Goal: Information Seeking & Learning: Learn about a topic

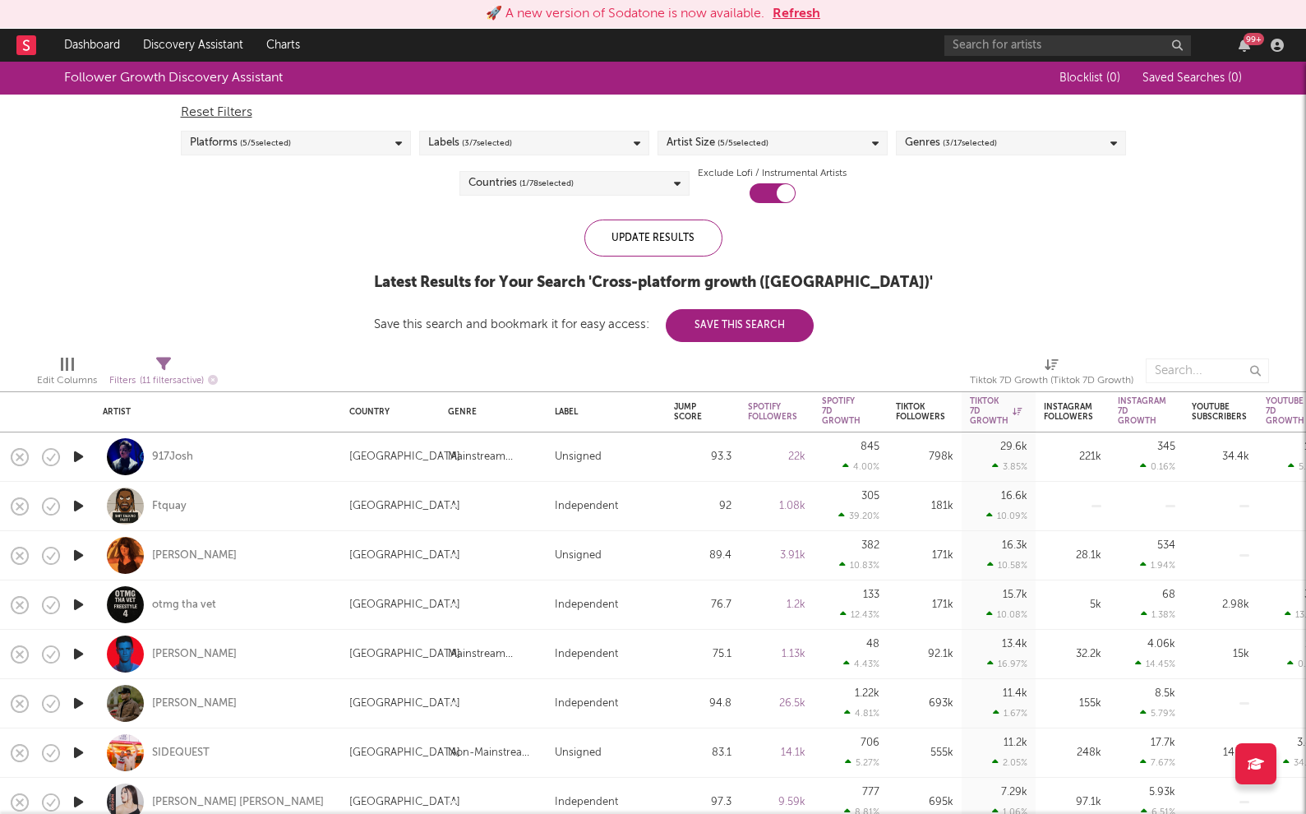
click at [805, 11] on button "Refresh" at bounding box center [797, 14] width 48 height 20
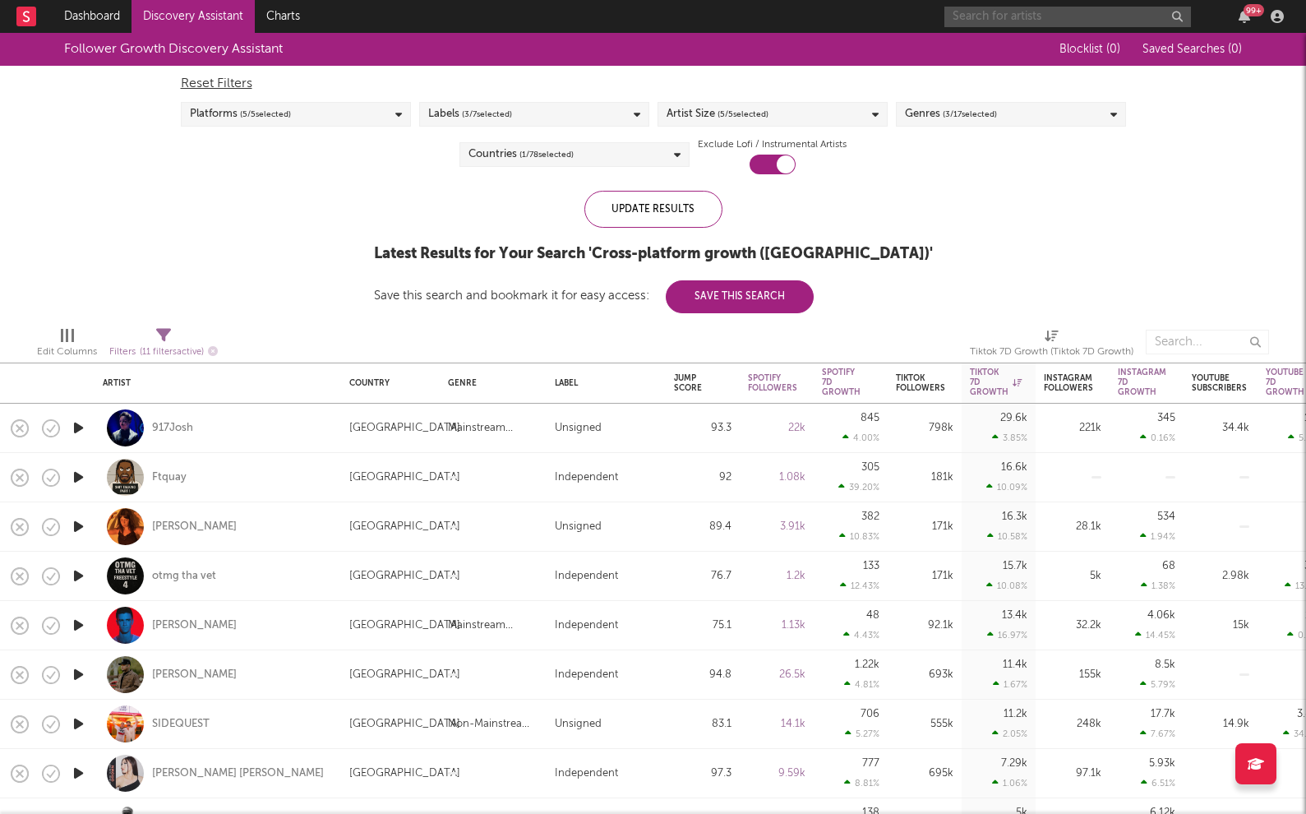
click at [1024, 11] on input "text" at bounding box center [1068, 17] width 247 height 21
click at [1027, 21] on input "disco lines" at bounding box center [1068, 17] width 247 height 21
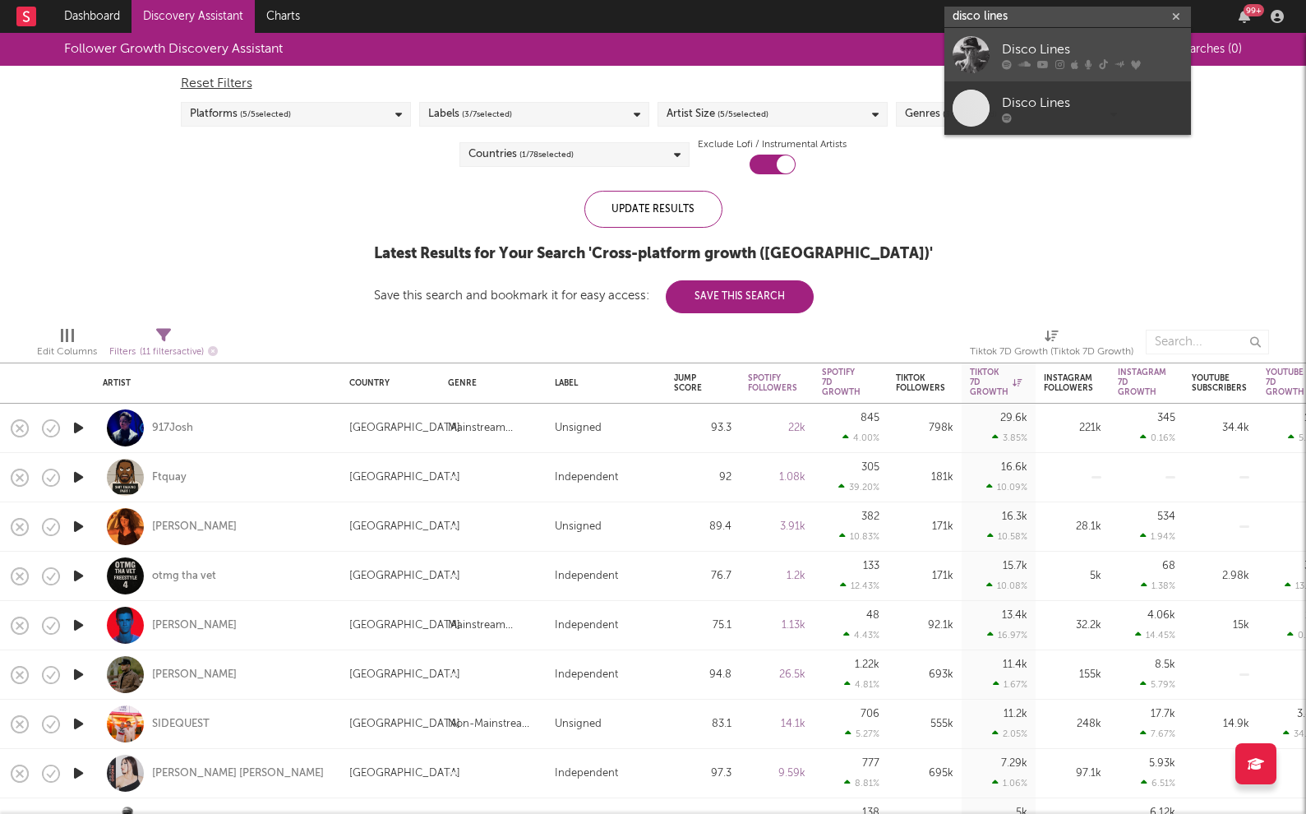
type input "disco lines"
click at [1010, 60] on icon at bounding box center [1007, 64] width 10 height 10
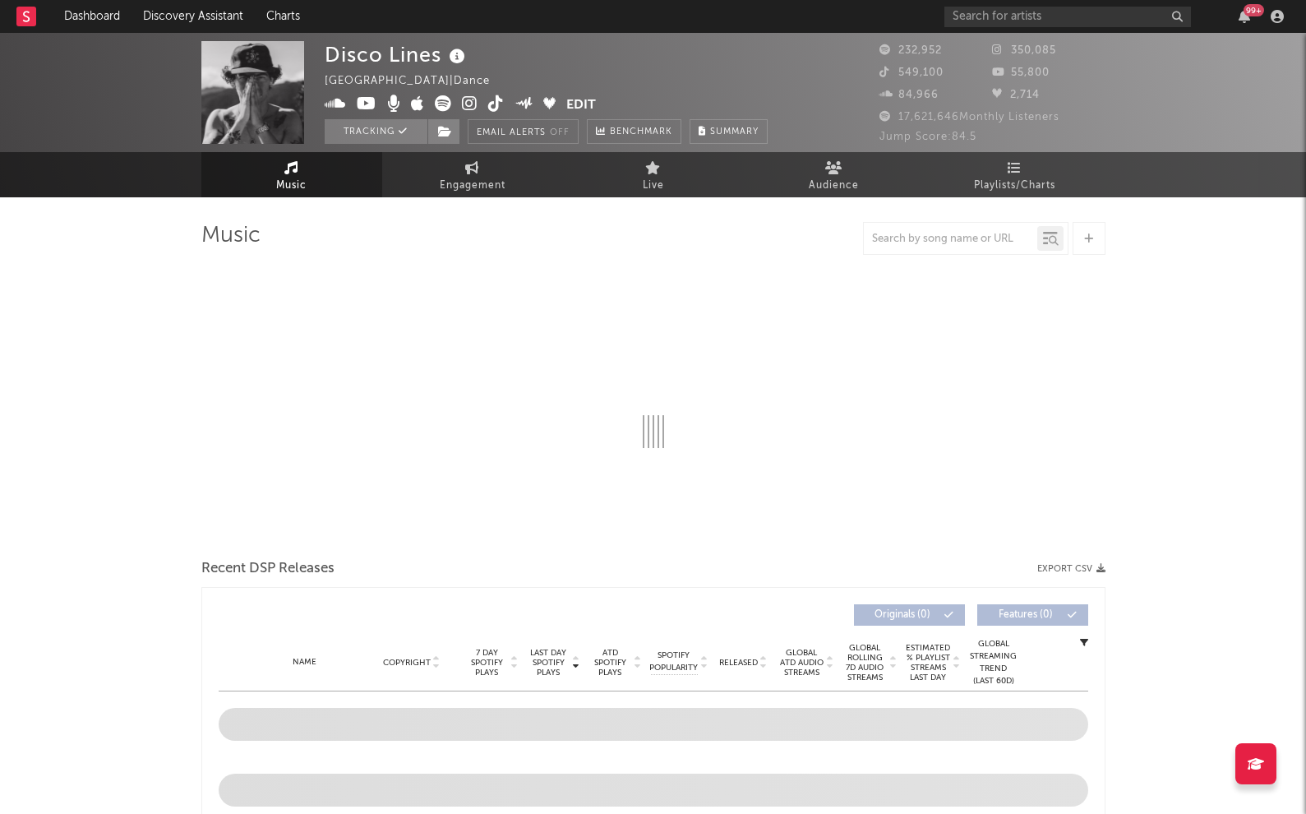
select select "6m"
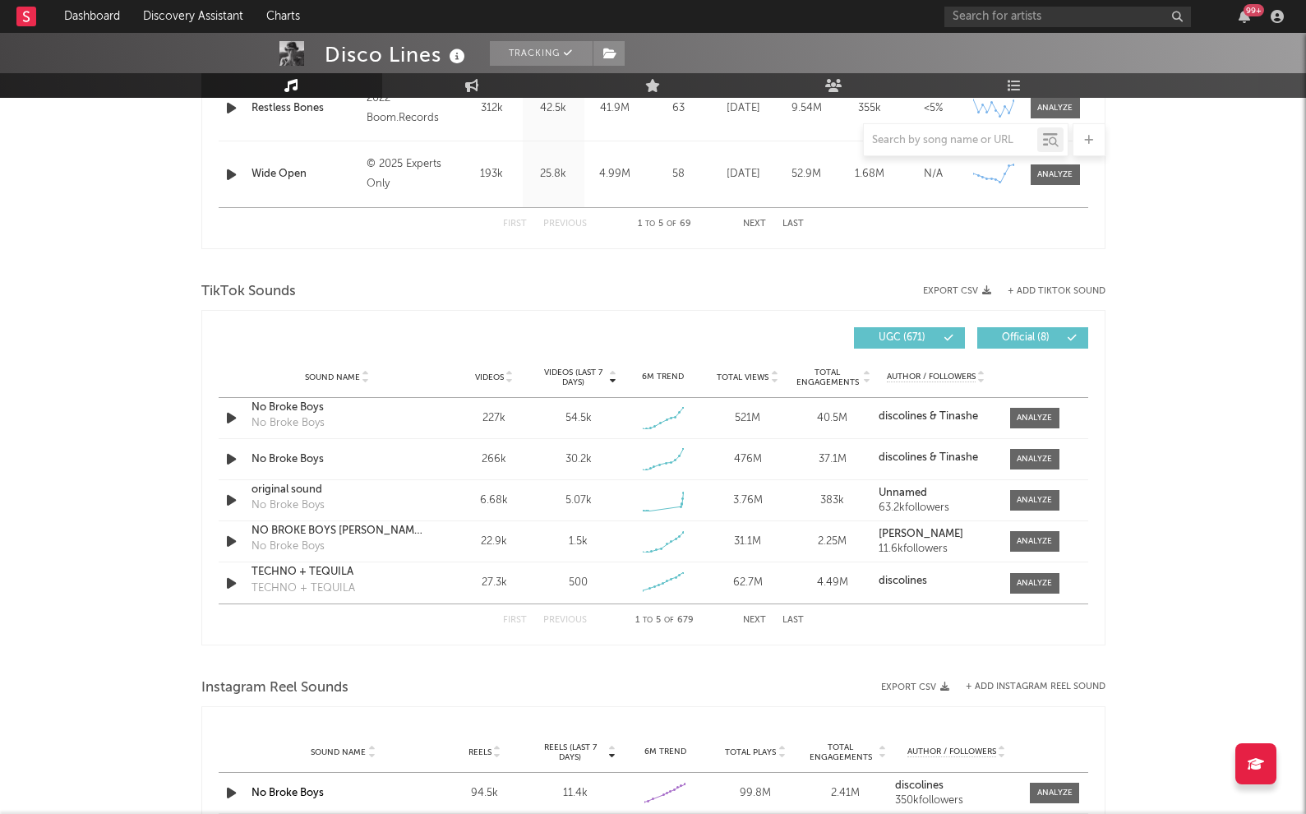
scroll to position [976, 0]
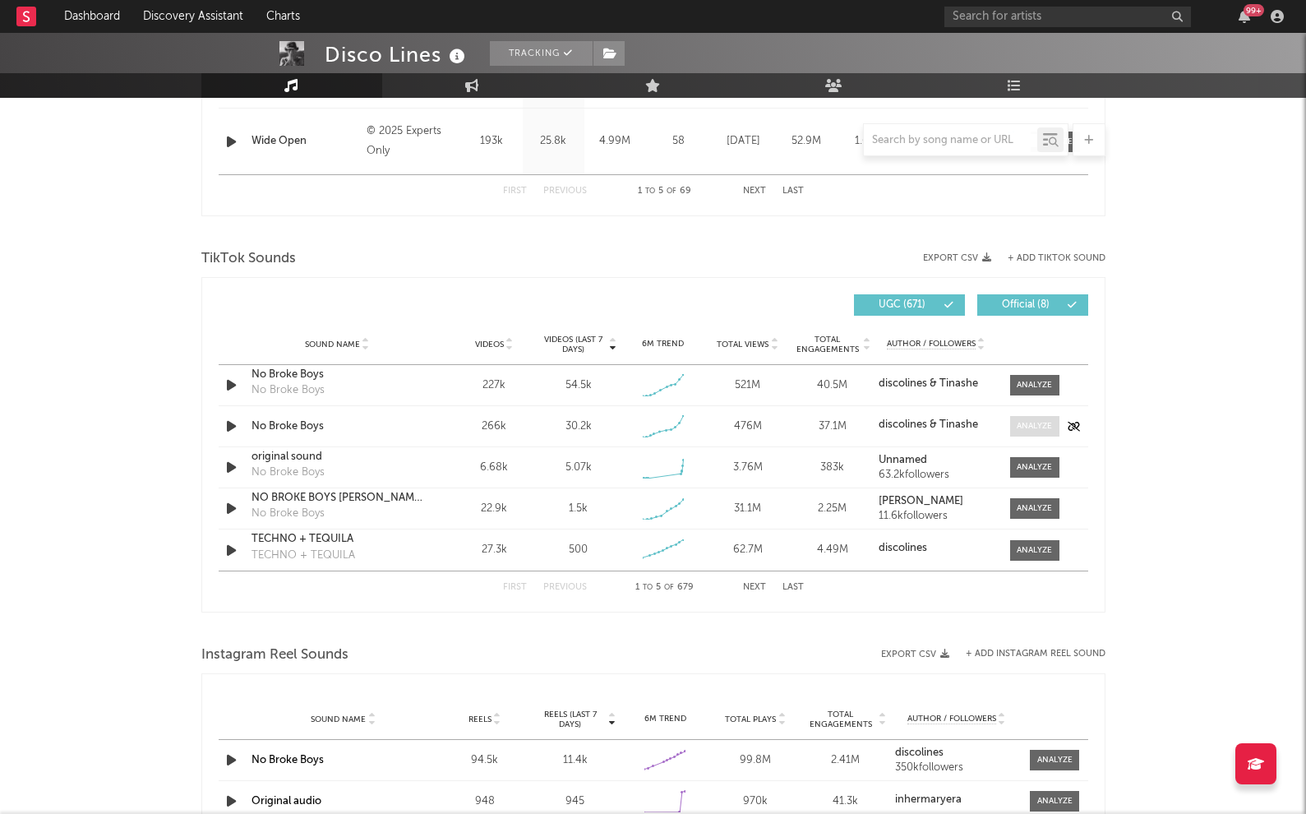
click at [1036, 422] on div at bounding box center [1034, 426] width 35 height 12
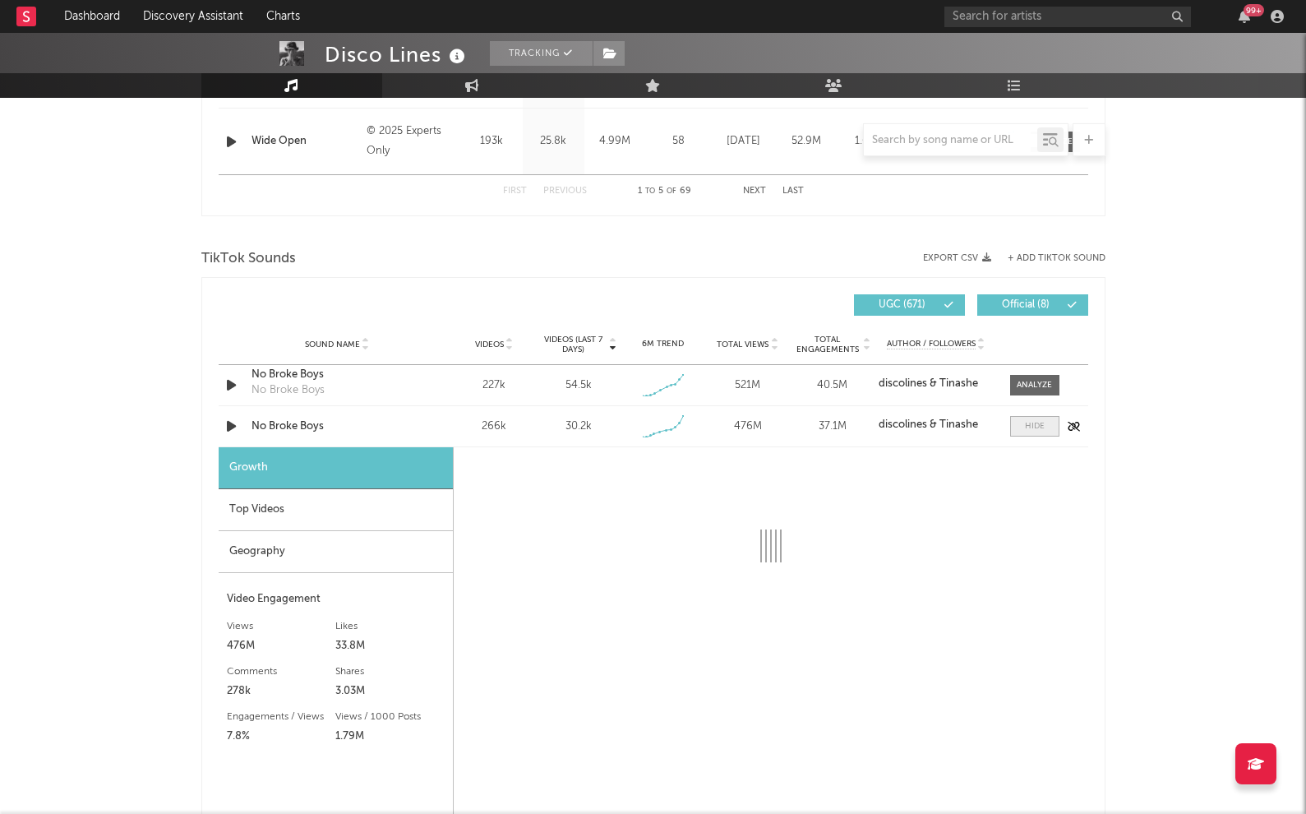
select select "1w"
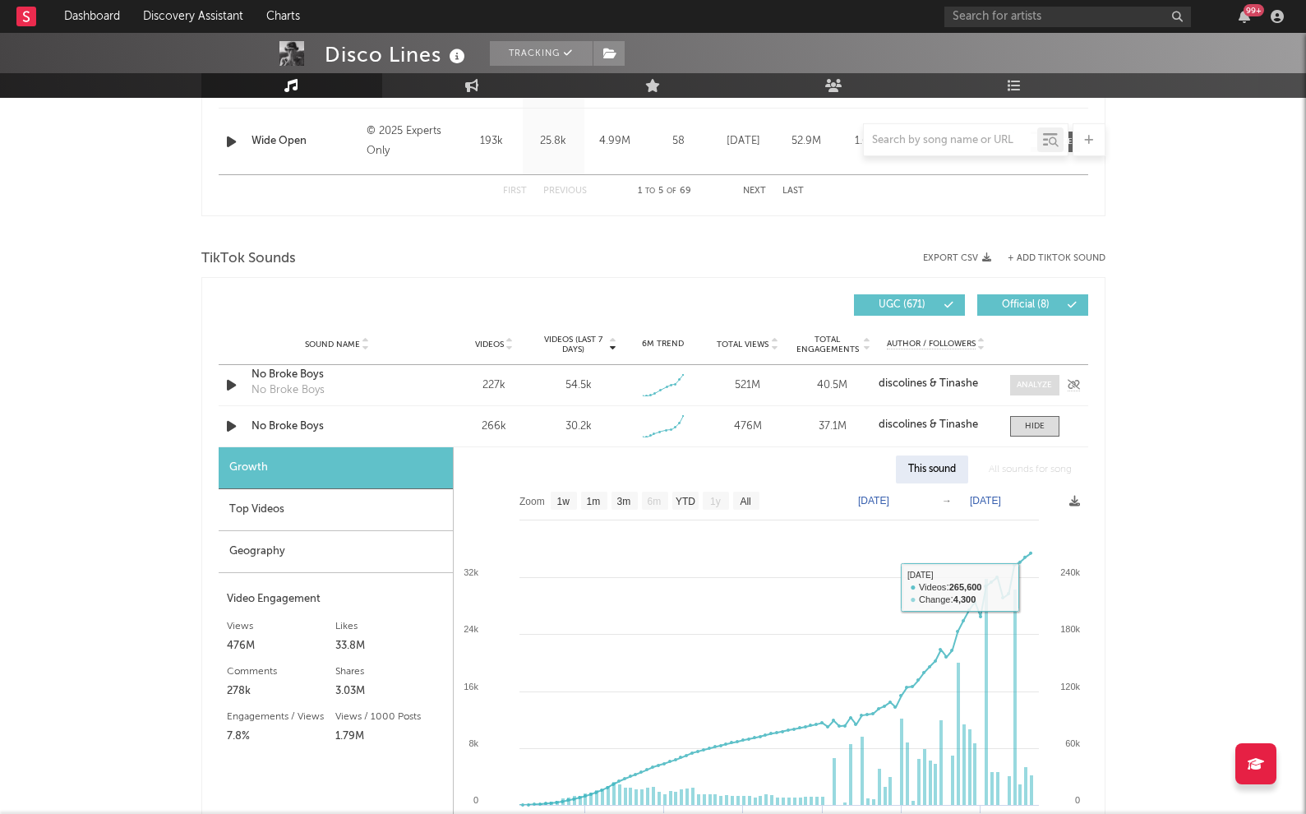
click at [1037, 379] on div at bounding box center [1034, 385] width 35 height 12
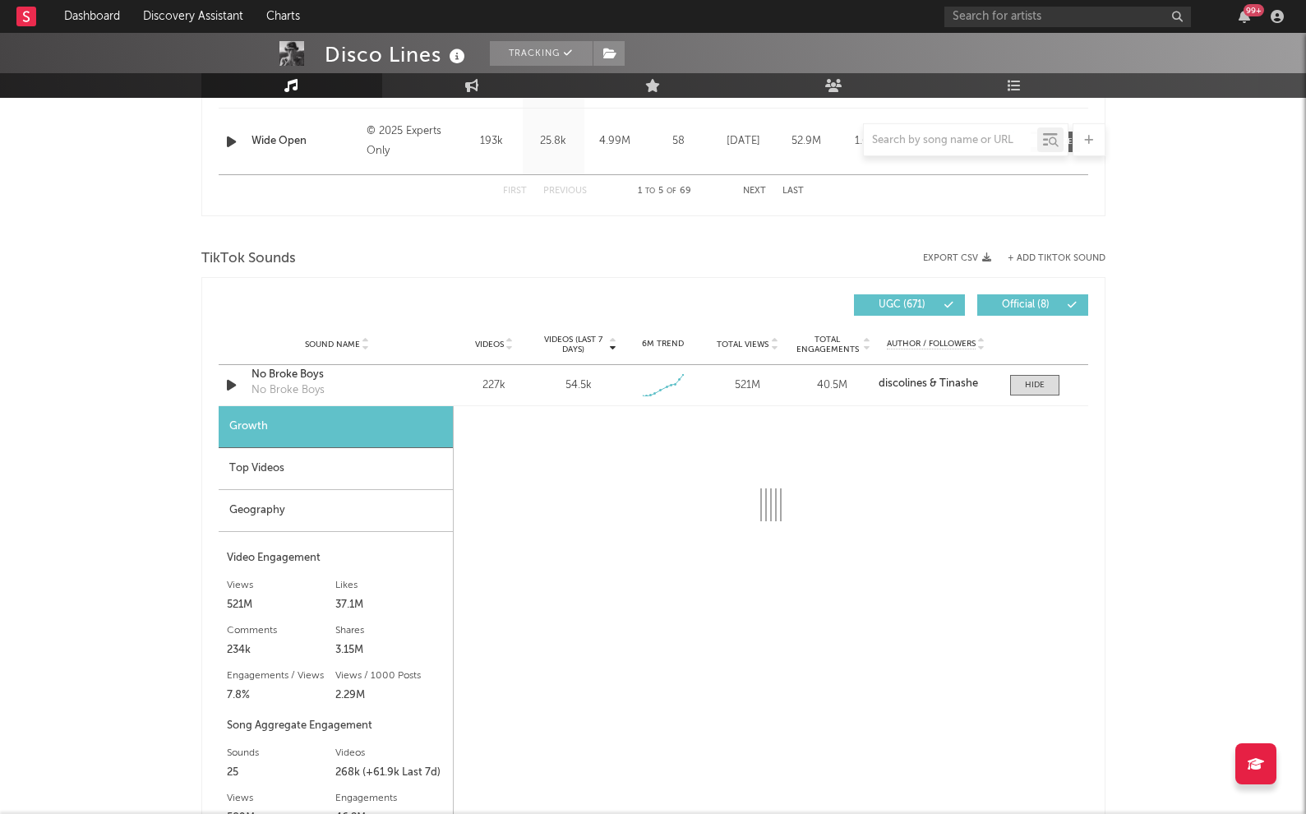
select select "1w"
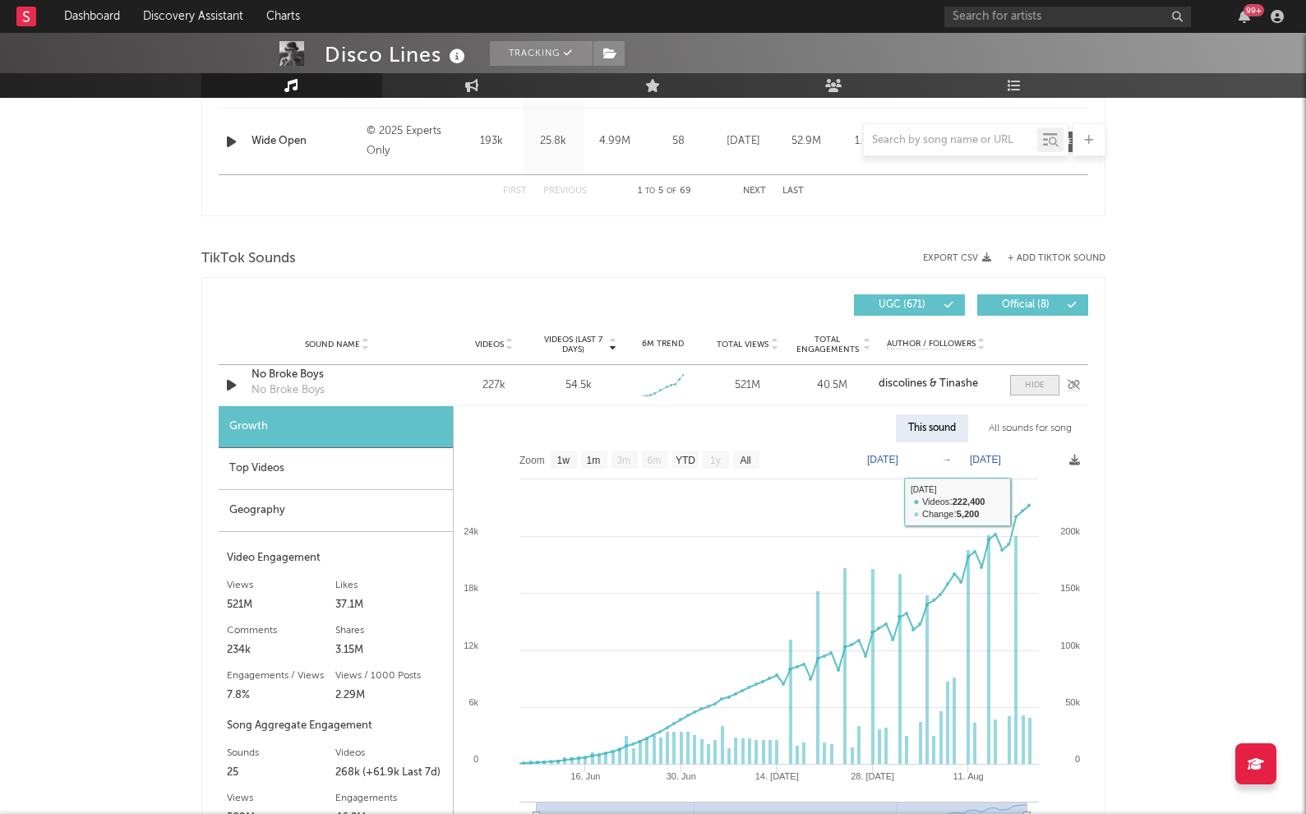
click at [1029, 393] on span at bounding box center [1034, 385] width 49 height 21
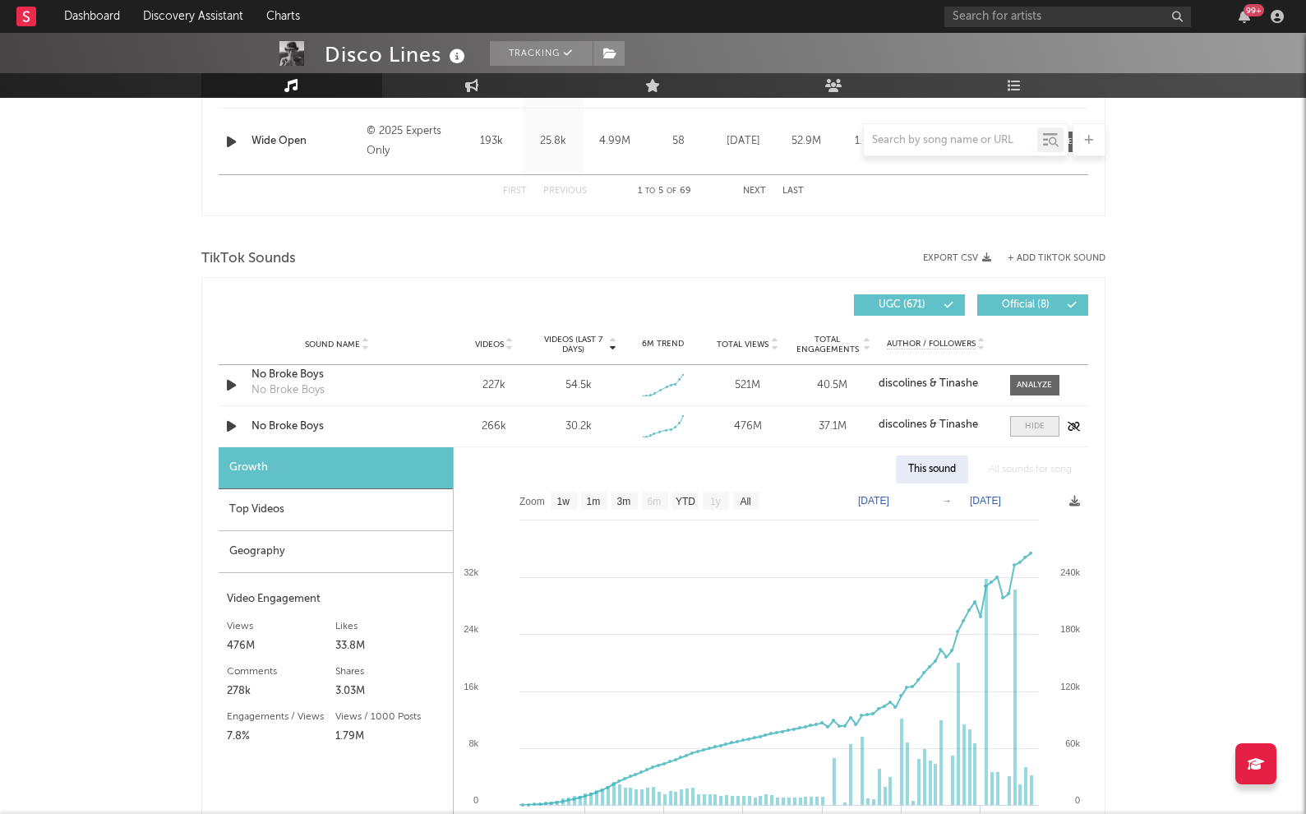
click at [1029, 432] on span at bounding box center [1034, 426] width 49 height 21
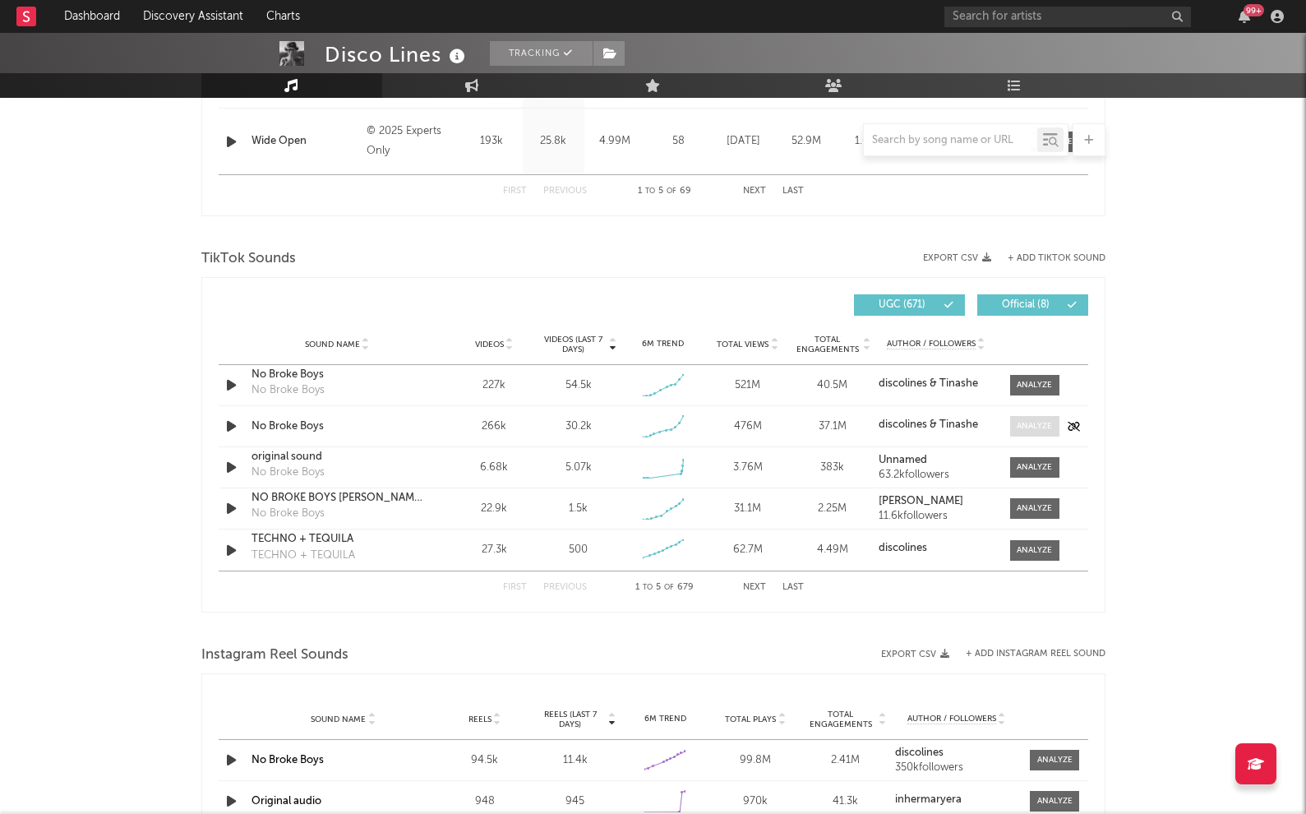
click at [1033, 421] on div at bounding box center [1034, 426] width 35 height 12
select select "1w"
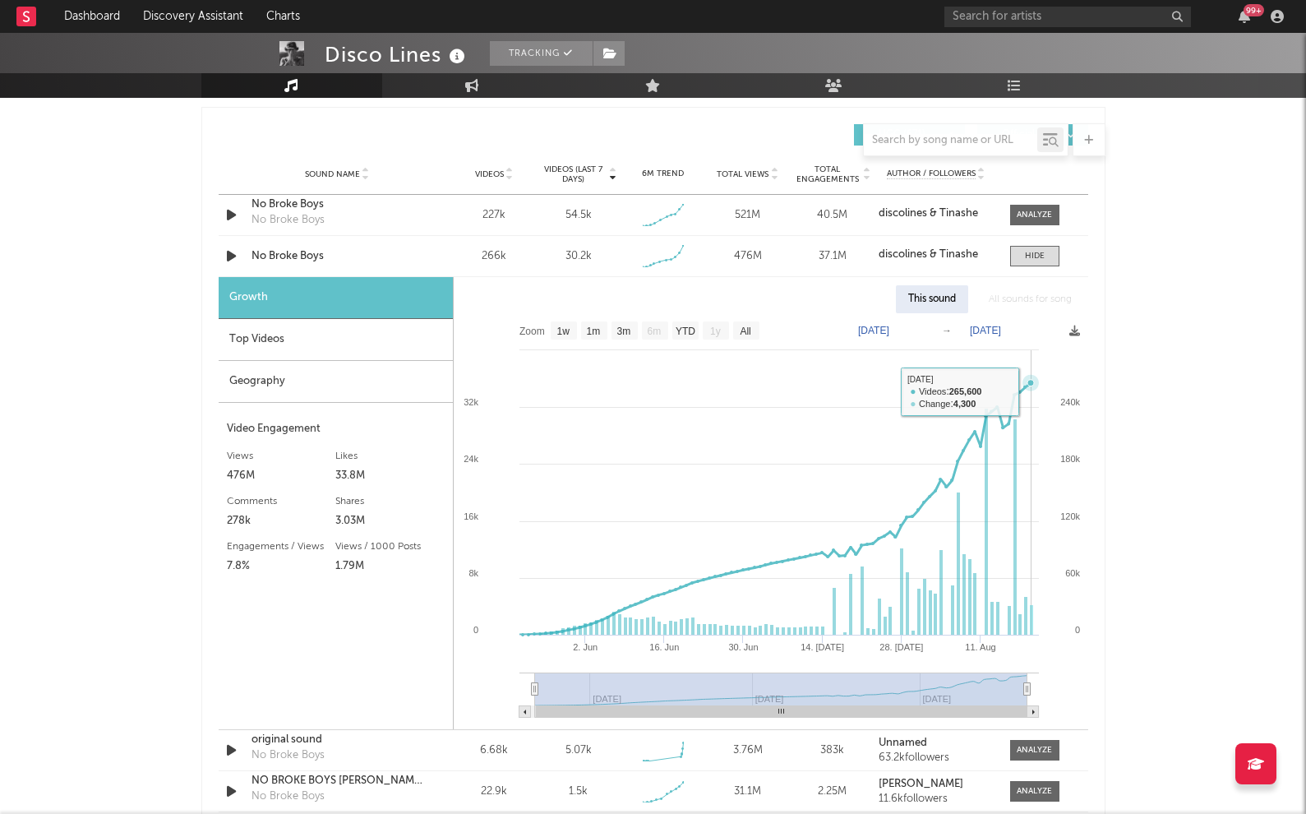
scroll to position [1145, 0]
click at [1042, 252] on div at bounding box center [1035, 257] width 20 height 12
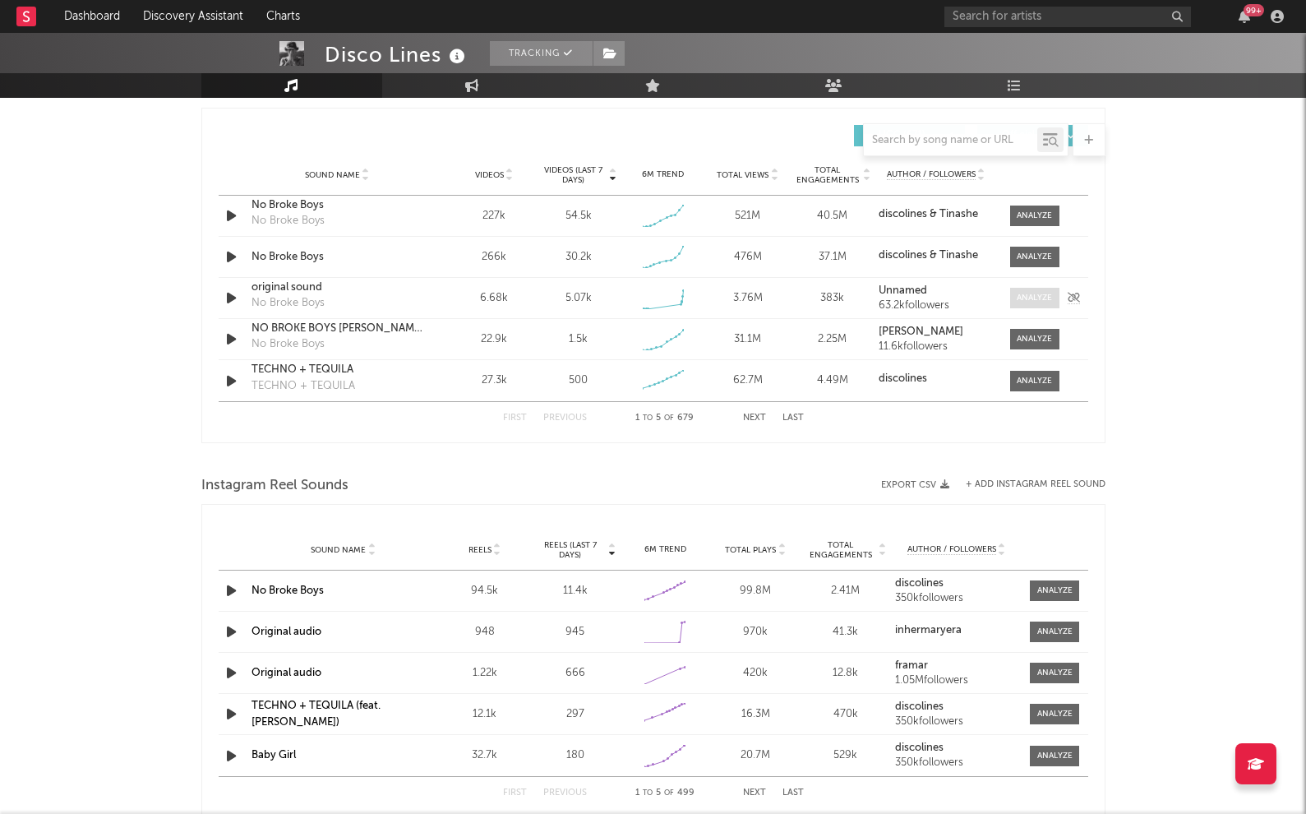
click at [1058, 297] on span at bounding box center [1034, 298] width 49 height 21
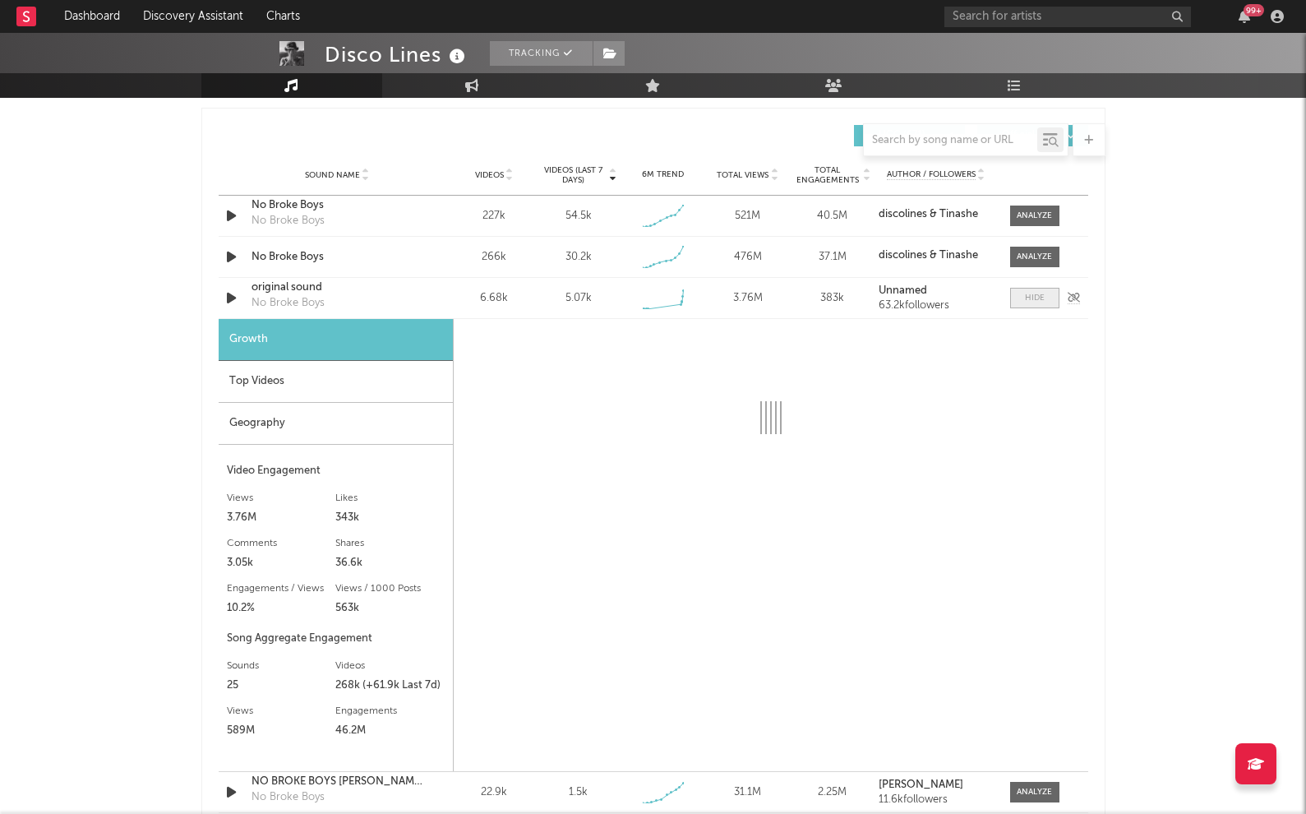
select select "1w"
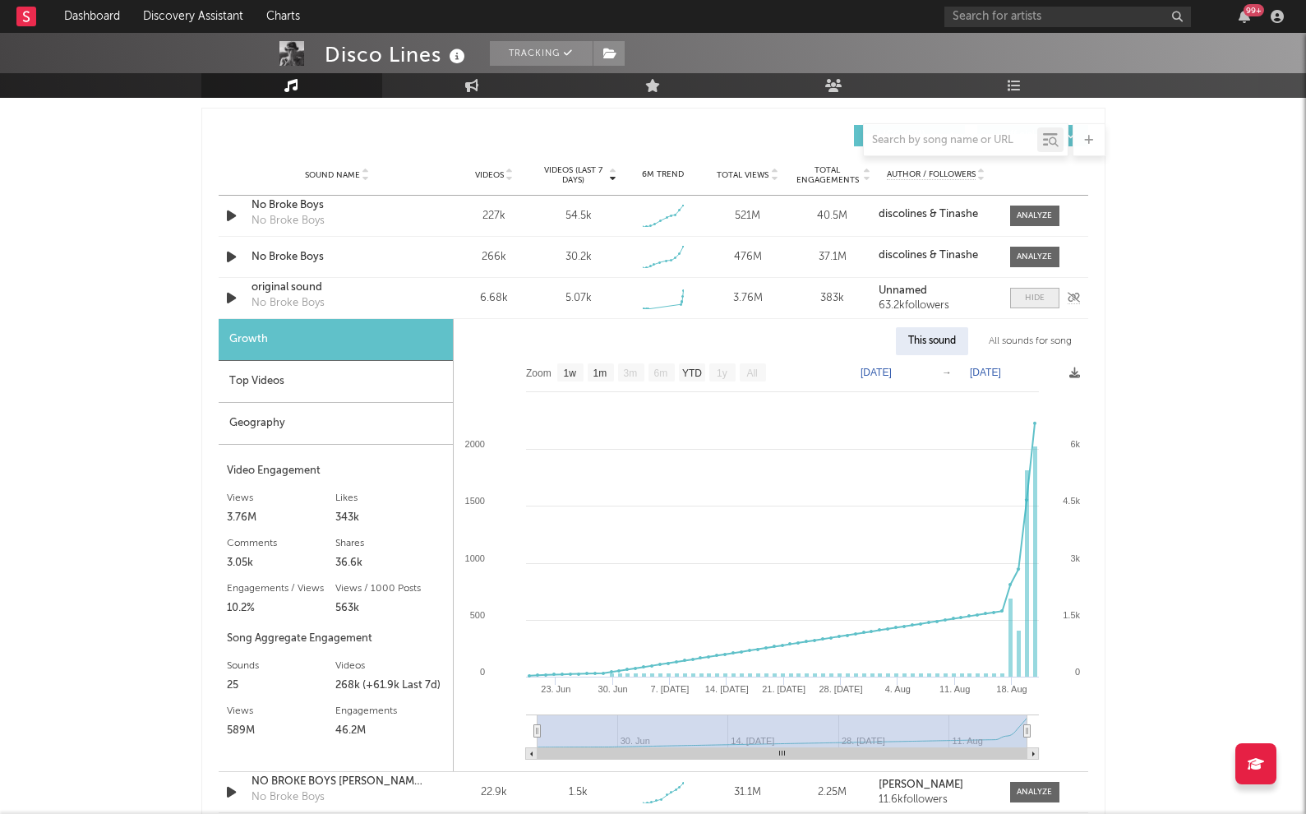
click at [1048, 289] on span at bounding box center [1034, 298] width 49 height 21
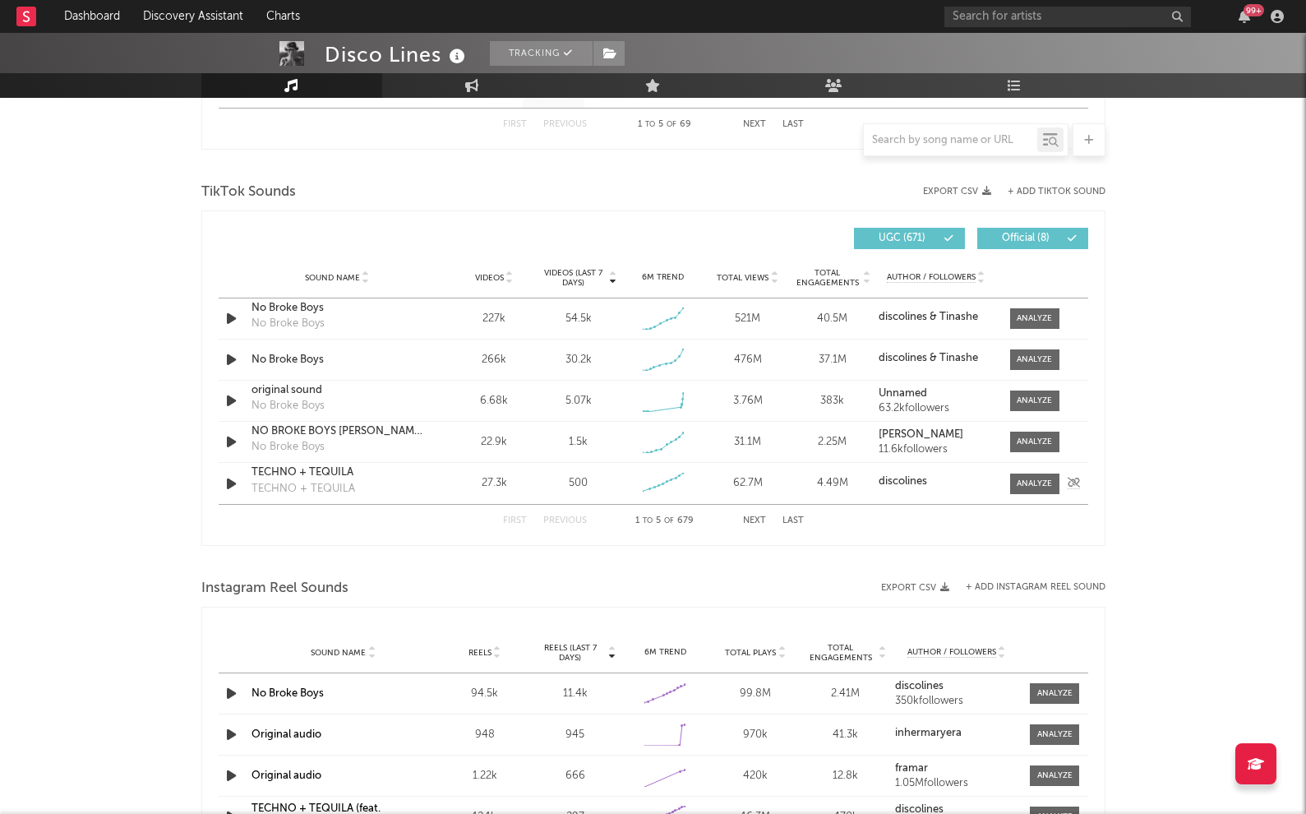
scroll to position [1038, 0]
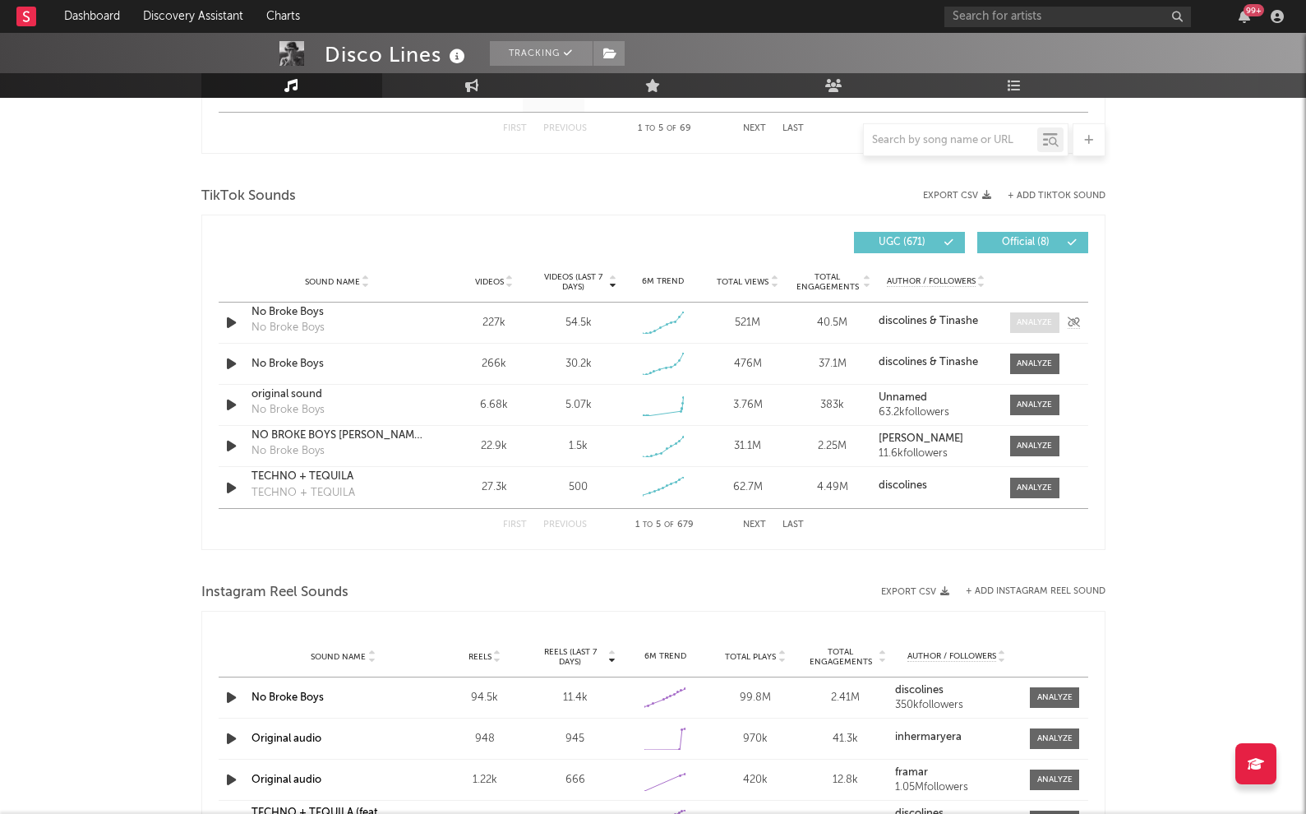
click at [1038, 319] on div at bounding box center [1034, 323] width 35 height 12
select select "1w"
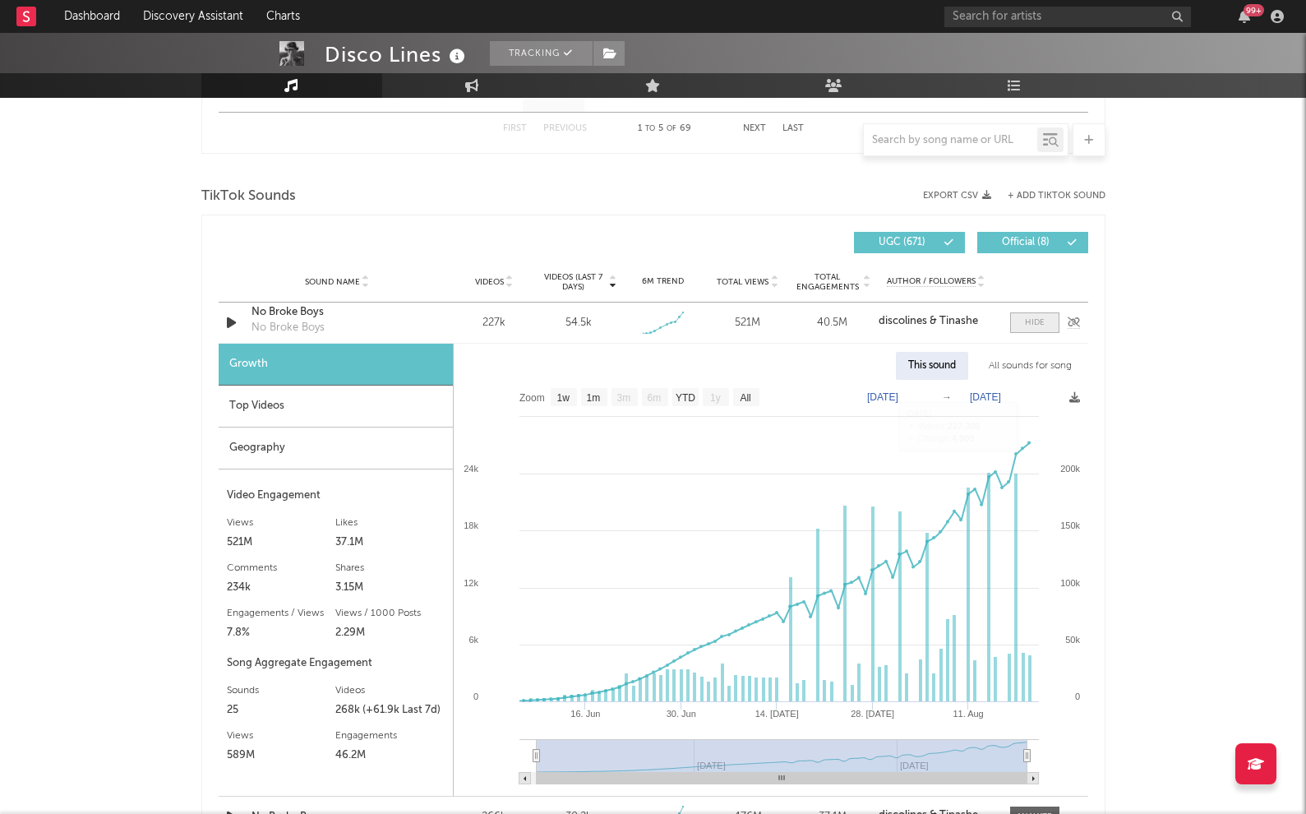
click at [1035, 321] on div at bounding box center [1035, 323] width 20 height 12
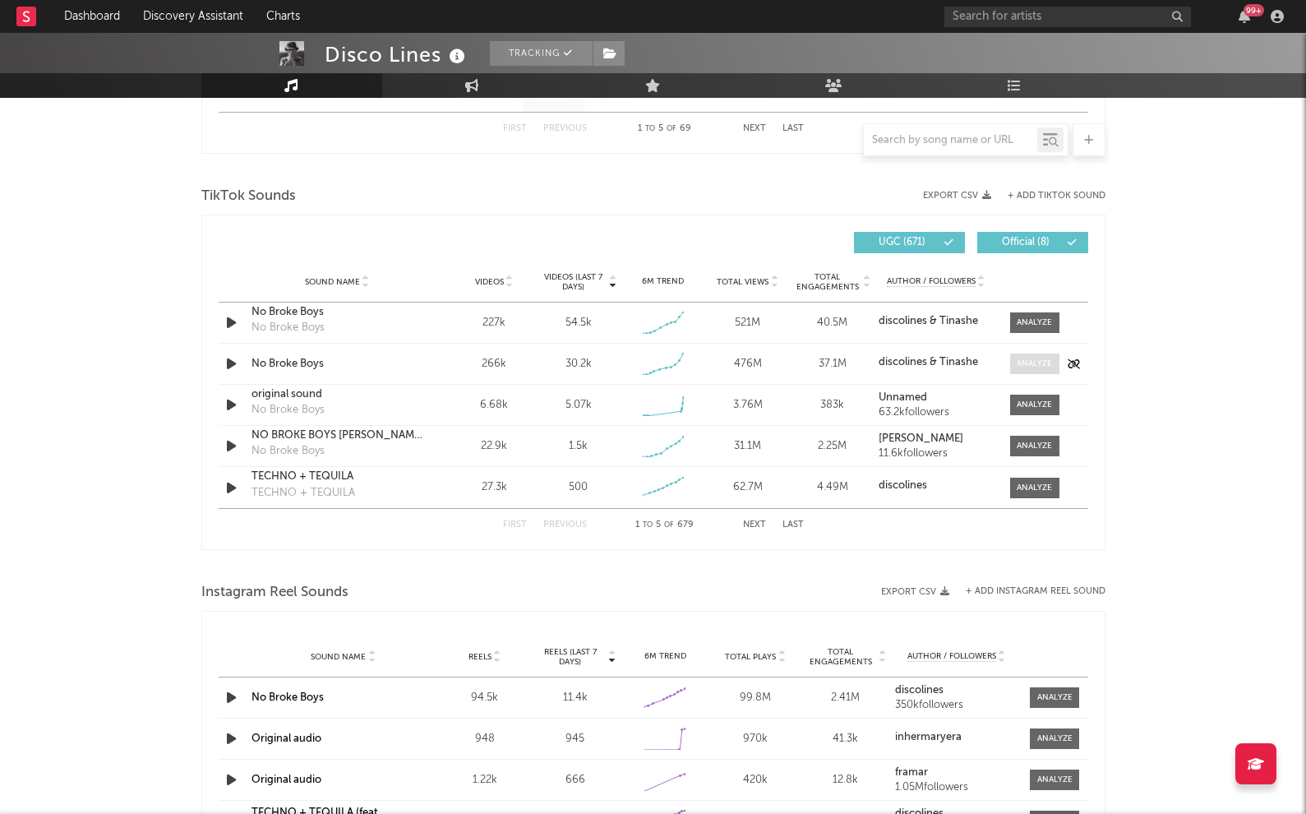
click at [1038, 361] on div at bounding box center [1034, 364] width 35 height 12
select select "1w"
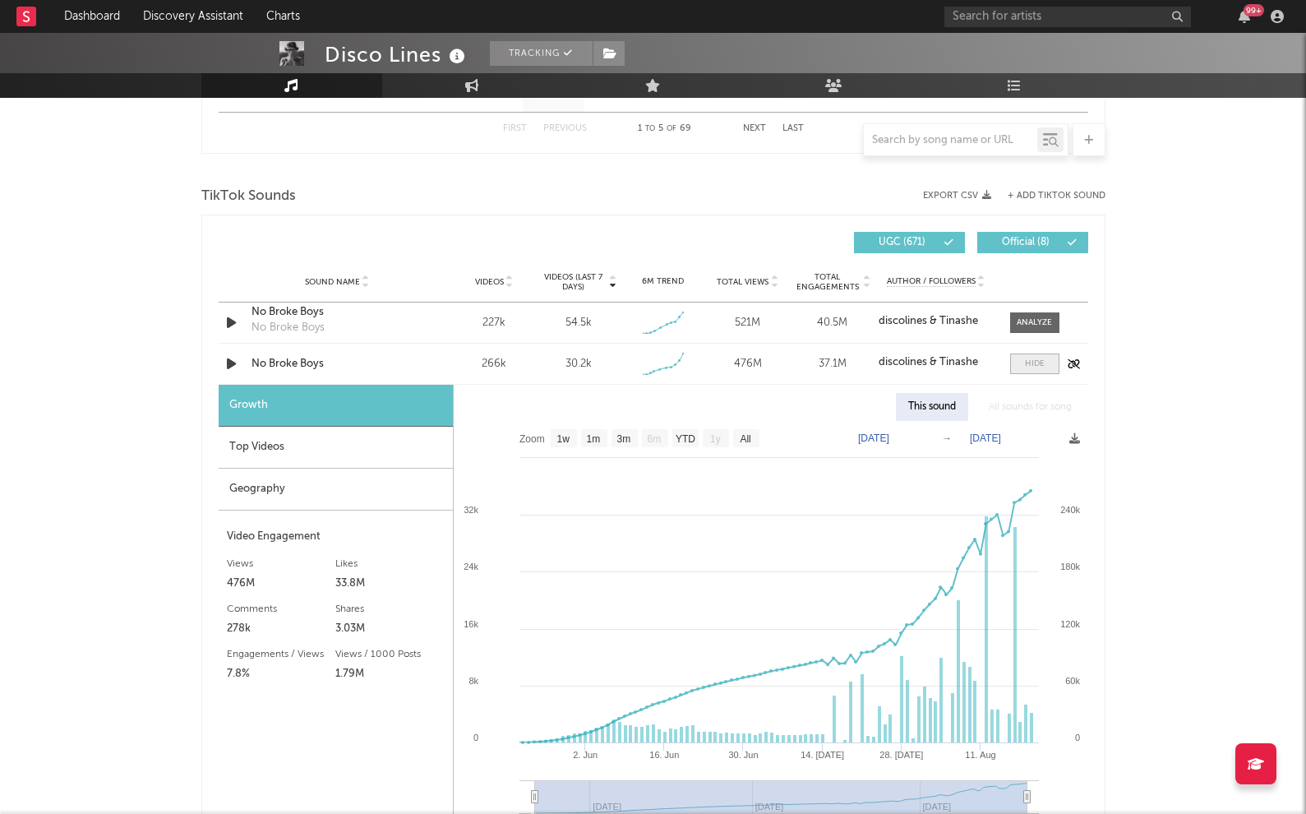
click at [1021, 367] on span at bounding box center [1034, 364] width 49 height 21
